Goal: Information Seeking & Learning: Learn about a topic

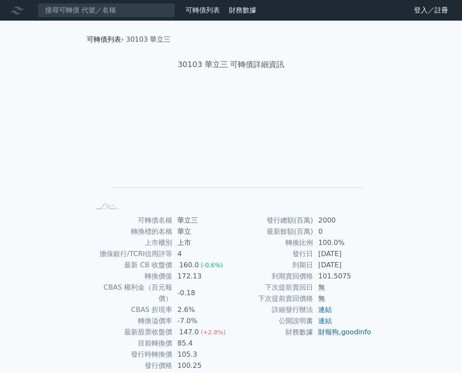
click at [111, 40] on link "可轉債列表" at bounding box center [104, 39] width 34 height 8
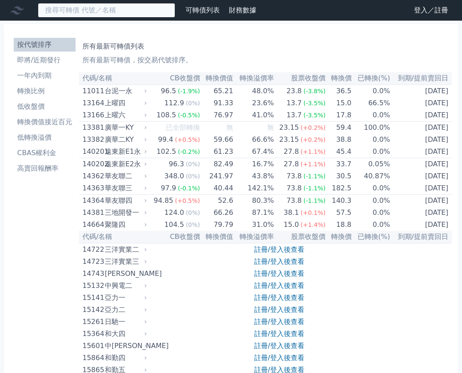
click at [107, 8] on input at bounding box center [107, 10] width 138 height 15
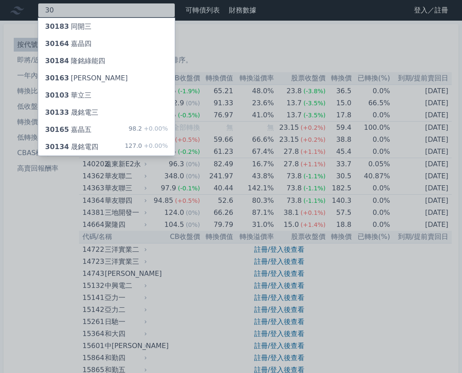
type input "3"
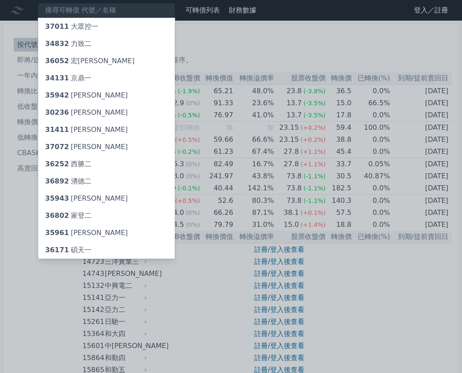
click at [331, 154] on div at bounding box center [231, 186] width 462 height 373
